Goal: Task Accomplishment & Management: Use online tool/utility

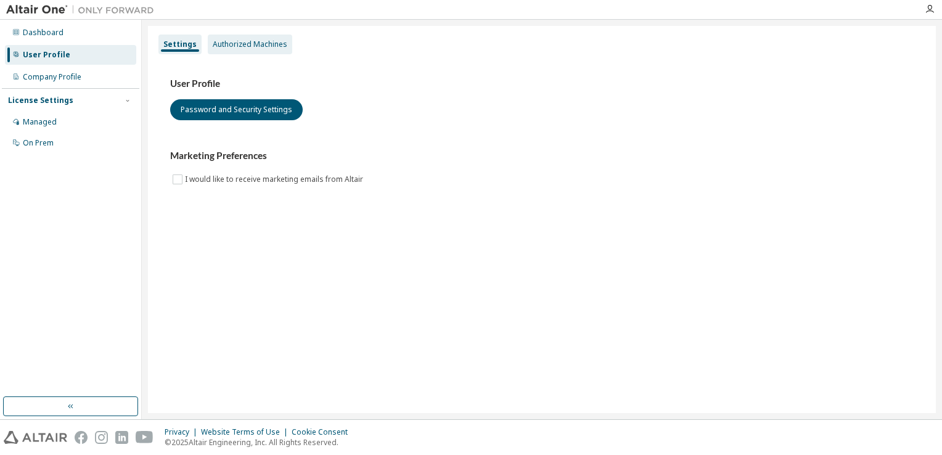
click at [247, 41] on div "Authorized Machines" at bounding box center [250, 44] width 75 height 10
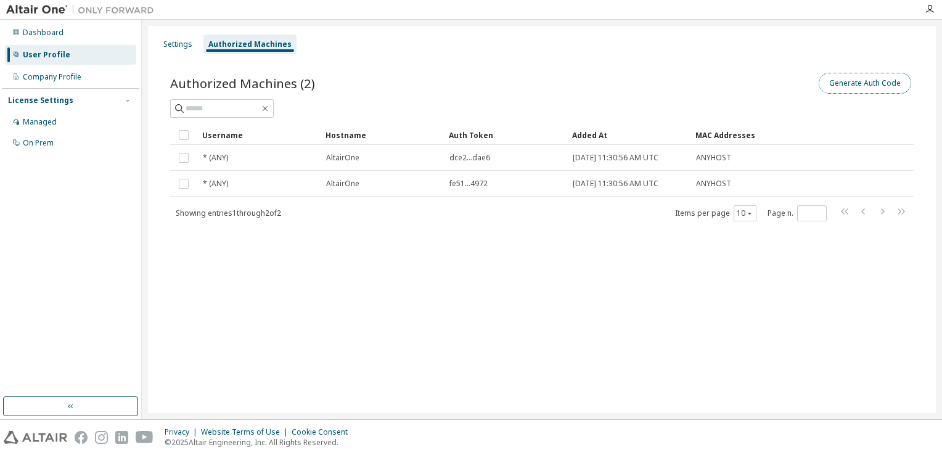
click at [894, 89] on button "Generate Auth Code" at bounding box center [865, 83] width 92 height 21
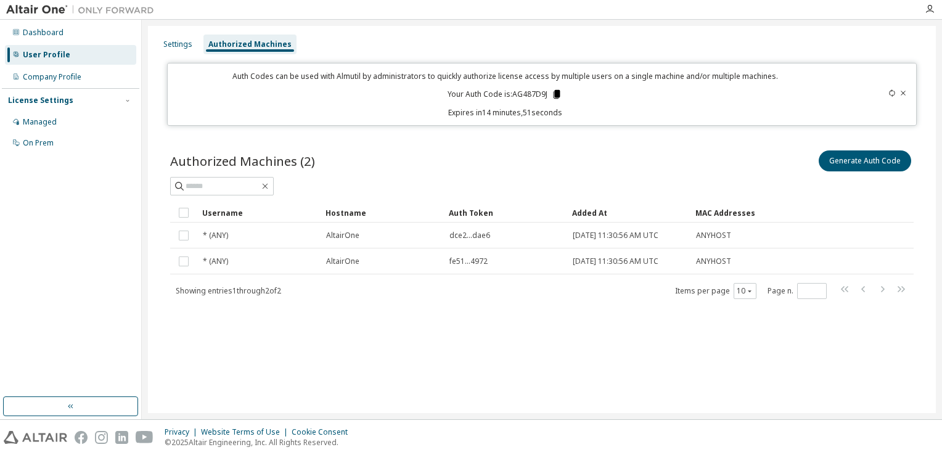
click at [557, 94] on icon at bounding box center [557, 94] width 7 height 9
click at [39, 10] on img at bounding box center [83, 10] width 154 height 12
click at [38, 11] on img at bounding box center [83, 10] width 154 height 12
click at [41, 4] on img at bounding box center [83, 10] width 154 height 12
click at [932, 13] on icon "button" at bounding box center [930, 9] width 10 height 10
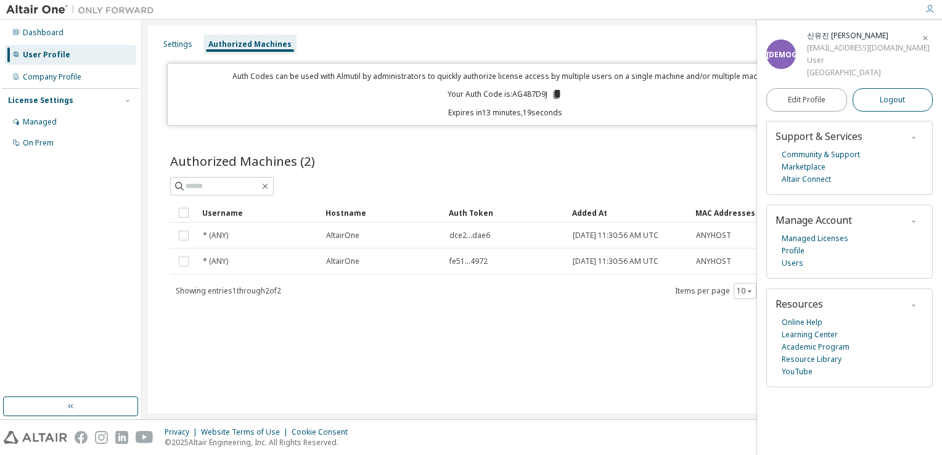
click at [897, 96] on span "Logout" at bounding box center [892, 100] width 25 height 12
